Goal: Task Accomplishment & Management: Use online tool/utility

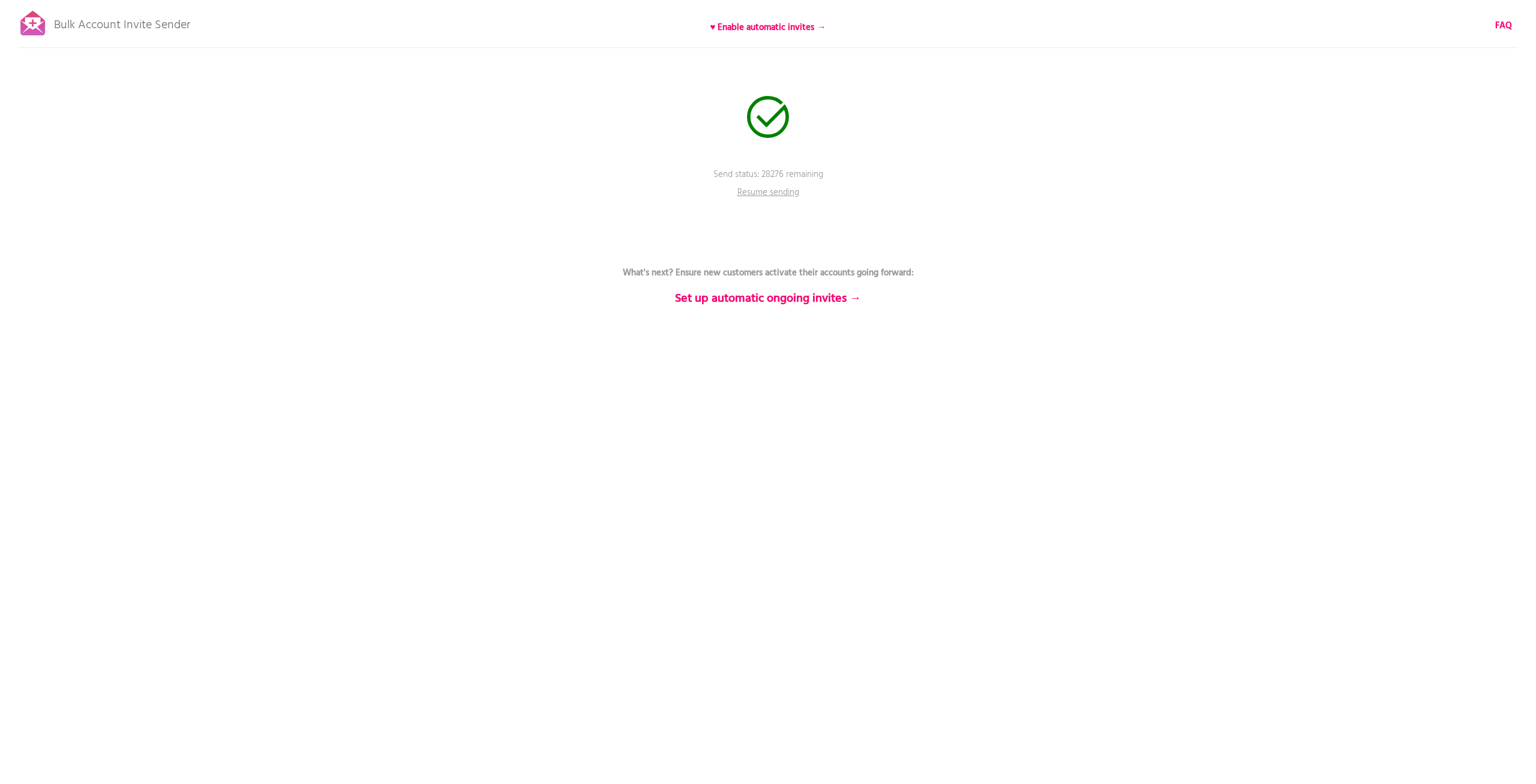
click at [759, 90] on div "Bulk Account Invite Sender ♥ Enable automatic invites → FAQ Send status: 28276 …" at bounding box center [768, 210] width 1536 height 420
click at [764, 192] on p "Resume sending" at bounding box center [768, 195] width 72 height 18
click at [289, 99] on div "Bulk Account Invite Sender ♥ Enable automatic invites → FAQ Send status: 28276 …" at bounding box center [768, 210] width 1536 height 420
